Goal: Find specific page/section: Find specific page/section

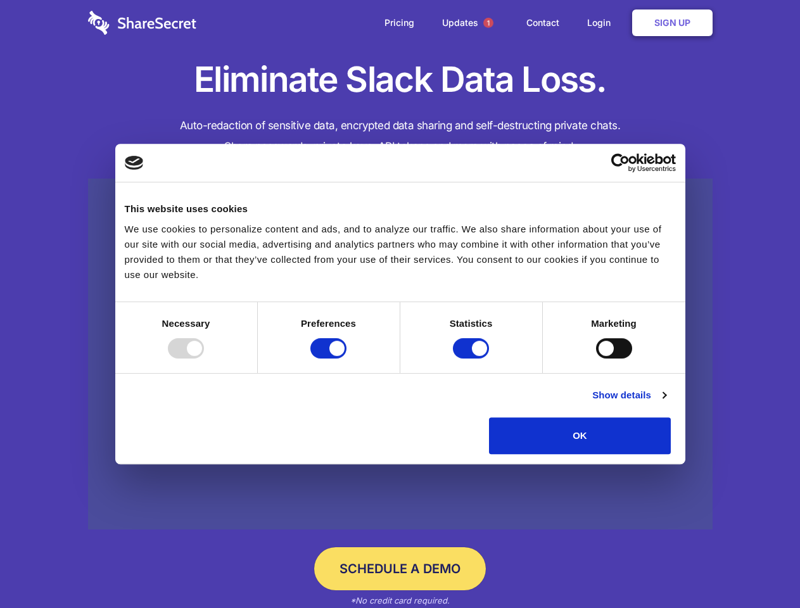
click at [204, 358] on div at bounding box center [186, 348] width 36 height 20
click at [346, 358] on input "Preferences" at bounding box center [328, 348] width 36 height 20
checkbox input "false"
click at [472, 358] on input "Statistics" at bounding box center [471, 348] width 36 height 20
checkbox input "false"
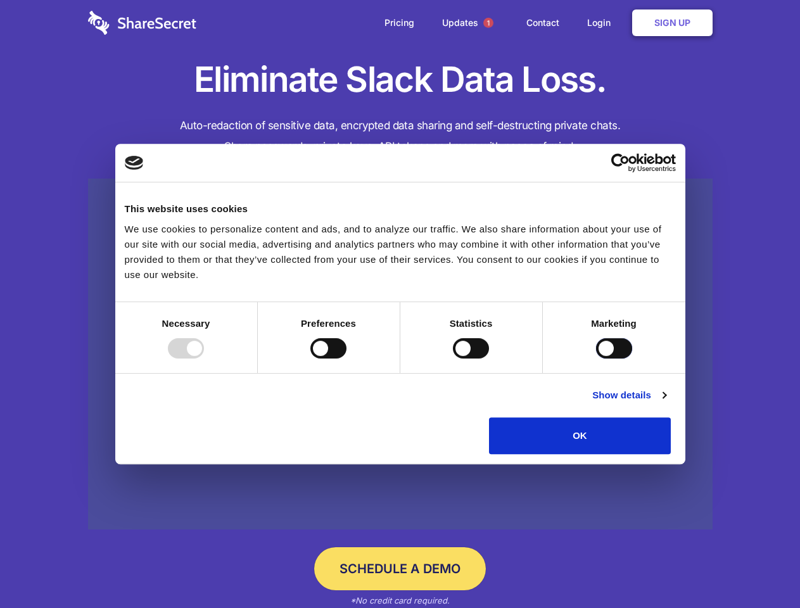
click at [596, 358] on input "Marketing" at bounding box center [614, 348] width 36 height 20
checkbox input "true"
click at [666, 403] on link "Show details" at bounding box center [628, 395] width 73 height 15
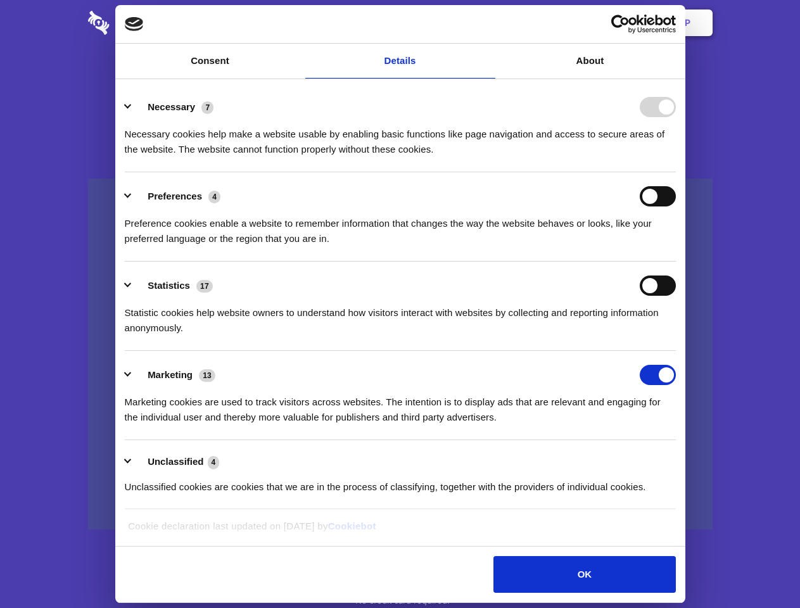
click at [676, 172] on li "Necessary 7 Necessary cookies help make a website usable by enabling basic func…" at bounding box center [400, 127] width 551 height 89
click at [488, 23] on span "1" at bounding box center [488, 23] width 10 height 10
